Goal: Information Seeking & Learning: Learn about a topic

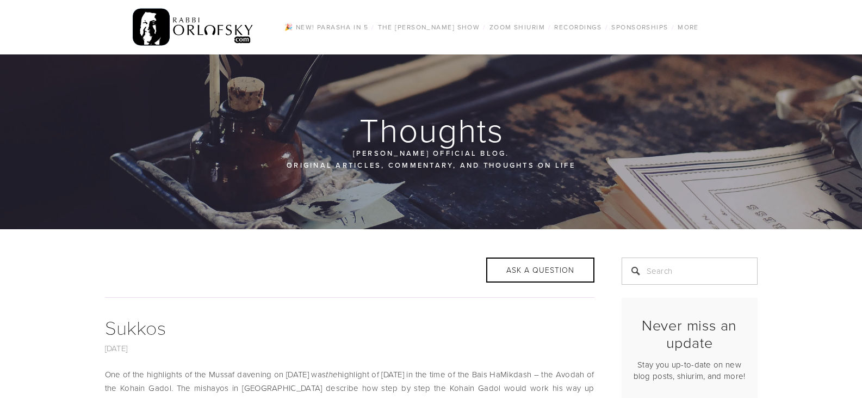
drag, startPoint x: 862, startPoint y: 90, endPoint x: 850, endPoint y: 134, distance: 46.2
click at [850, 143] on div at bounding box center [431, 141] width 862 height 175
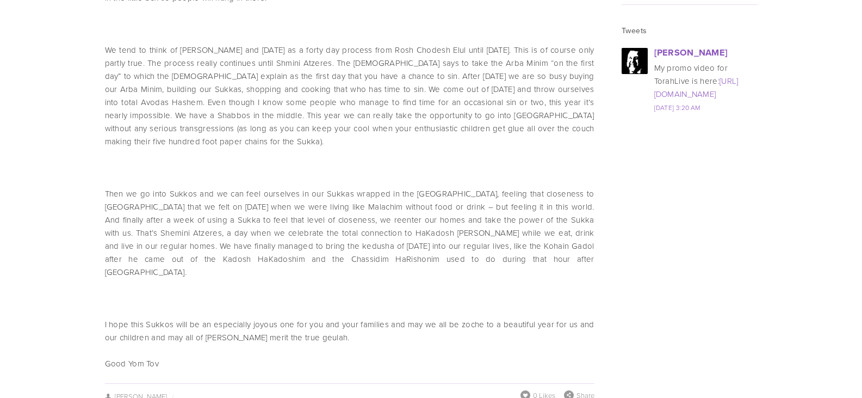
scroll to position [1743, 0]
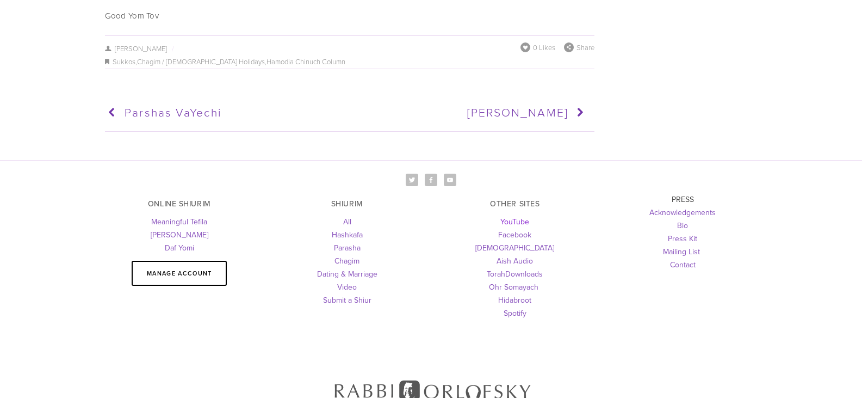
click at [514, 216] on link "YouTube" at bounding box center [515, 221] width 29 height 11
